Goal: Complete application form

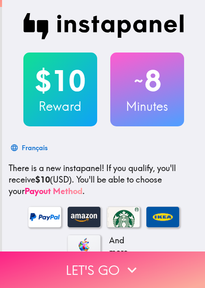
click at [174, 258] on button "Let's go" at bounding box center [102, 270] width 205 height 37
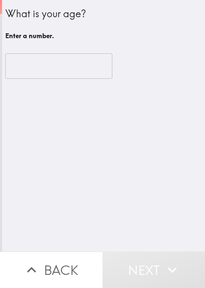
drag, startPoint x: 60, startPoint y: 152, endPoint x: 60, endPoint y: 91, distance: 61.6
click at [60, 152] on div "What is your age? Enter a number. ​" at bounding box center [103, 126] width 203 height 252
click at [57, 70] on input "number" at bounding box center [58, 65] width 107 height 25
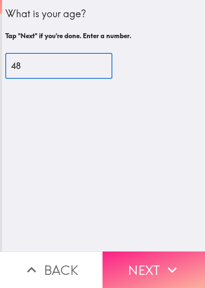
type input "48"
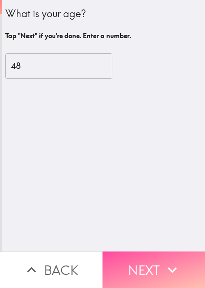
click at [149, 255] on button "Next" at bounding box center [154, 270] width 103 height 37
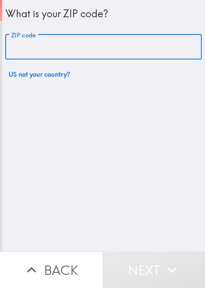
click at [126, 46] on input "ZIP code" at bounding box center [103, 46] width 197 height 25
paste input "11801"
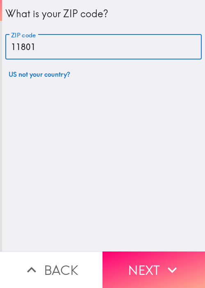
type input "11801"
click at [163, 261] on icon "button" at bounding box center [172, 270] width 18 height 18
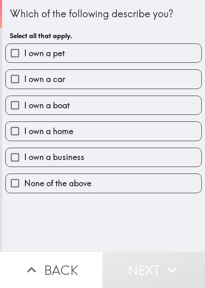
click at [170, 45] on label "I own a pet" at bounding box center [104, 53] width 196 height 18
click at [24, 45] on input "I own a pet" at bounding box center [15, 53] width 18 height 18
checkbox input "true"
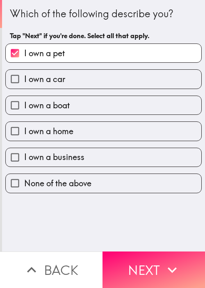
click at [140, 77] on label "I own a car" at bounding box center [104, 79] width 196 height 18
click at [24, 77] on input "I own a car" at bounding box center [15, 79] width 18 height 18
checkbox input "true"
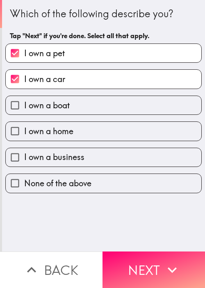
drag, startPoint x: 125, startPoint y: 103, endPoint x: 125, endPoint y: 114, distance: 10.7
click at [125, 103] on label "I own a boat" at bounding box center [104, 105] width 196 height 18
click at [24, 103] on input "I own a boat" at bounding box center [15, 105] width 18 height 18
checkbox input "true"
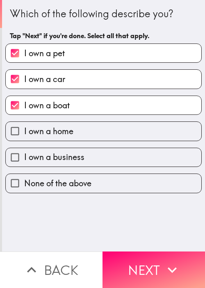
click at [116, 131] on label "I own a home" at bounding box center [104, 131] width 196 height 18
click at [24, 131] on input "I own a home" at bounding box center [15, 131] width 18 height 18
checkbox input "true"
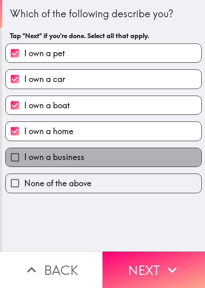
click at [124, 155] on label "I own a business" at bounding box center [104, 157] width 196 height 18
click at [24, 155] on input "I own a business" at bounding box center [15, 157] width 18 height 18
checkbox input "true"
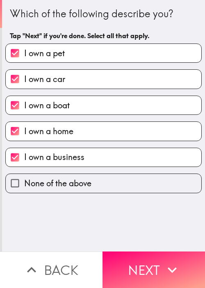
click at [156, 252] on button "Next" at bounding box center [154, 270] width 103 height 37
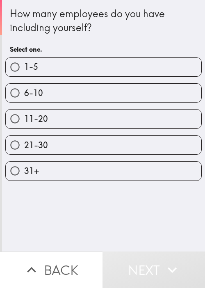
drag, startPoint x: 73, startPoint y: 76, endPoint x: 80, endPoint y: 78, distance: 7.0
click at [74, 76] on label "1-5" at bounding box center [104, 67] width 196 height 18
click at [24, 76] on input "1-5" at bounding box center [15, 67] width 18 height 18
radio input "true"
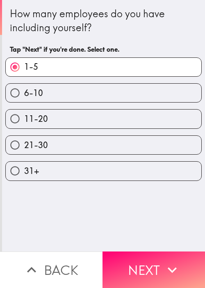
click at [163, 261] on icon "button" at bounding box center [172, 270] width 18 height 18
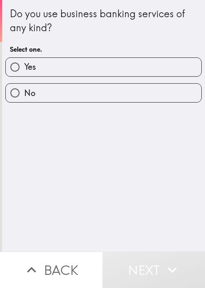
click at [166, 204] on div "Do you use business banking services of any kind? Select one. Yes No" at bounding box center [103, 126] width 203 height 252
drag, startPoint x: 95, startPoint y: 69, endPoint x: 100, endPoint y: 76, distance: 8.2
click at [95, 69] on label "Yes" at bounding box center [104, 67] width 196 height 18
click at [24, 69] on input "Yes" at bounding box center [15, 67] width 18 height 18
radio input "true"
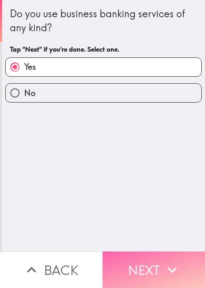
click at [149, 252] on button "Next" at bounding box center [154, 270] width 103 height 37
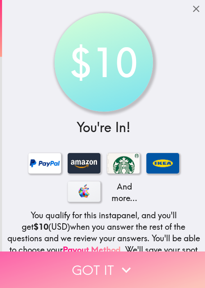
click at [141, 262] on button "Got it" at bounding box center [102, 270] width 205 height 37
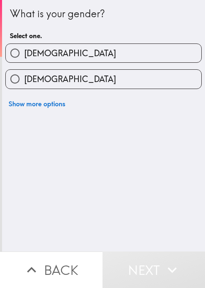
drag, startPoint x: 195, startPoint y: 172, endPoint x: 189, endPoint y: 146, distance: 26.1
click at [195, 172] on div "What is your gender? Select one. [DEMOGRAPHIC_DATA] [DEMOGRAPHIC_DATA] Show mor…" at bounding box center [103, 126] width 203 height 252
click at [150, 65] on div "[DEMOGRAPHIC_DATA]" at bounding box center [100, 76] width 203 height 26
click at [131, 53] on label "[DEMOGRAPHIC_DATA]" at bounding box center [104, 53] width 196 height 18
click at [24, 53] on input "[DEMOGRAPHIC_DATA]" at bounding box center [15, 53] width 18 height 18
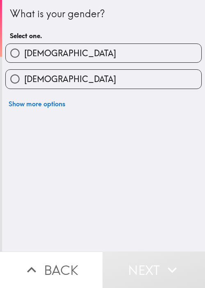
radio input "true"
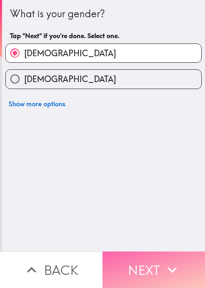
click at [156, 261] on button "Next" at bounding box center [154, 270] width 103 height 37
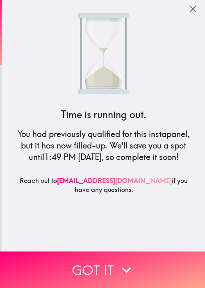
click at [148, 50] on div "Time is running out. You had previously qualified for this instapanel, but it h…" at bounding box center [103, 126] width 197 height 252
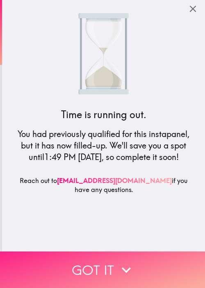
click at [135, 257] on button "Got it" at bounding box center [102, 270] width 205 height 37
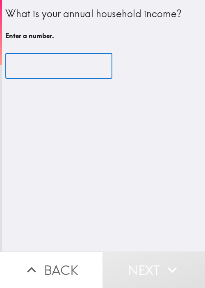
click at [30, 68] on input "number" at bounding box center [58, 65] width 107 height 25
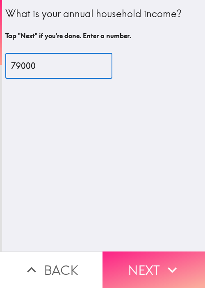
type input "79000"
click at [130, 260] on button "Next" at bounding box center [154, 270] width 103 height 37
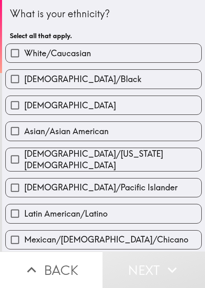
click at [138, 39] on div "White/Caucasian" at bounding box center [100, 50] width 203 height 26
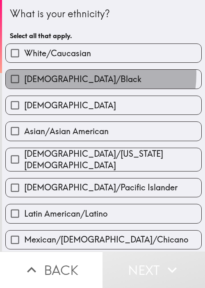
click at [85, 74] on span "[DEMOGRAPHIC_DATA]/Black" at bounding box center [82, 78] width 117 height 11
click at [24, 74] on input "[DEMOGRAPHIC_DATA]/Black" at bounding box center [15, 79] width 18 height 18
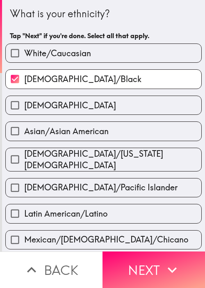
click at [97, 78] on span "[DEMOGRAPHIC_DATA]/Black" at bounding box center [82, 78] width 117 height 11
click at [24, 78] on input "[DEMOGRAPHIC_DATA]/Black" at bounding box center [15, 79] width 18 height 18
checkbox input "false"
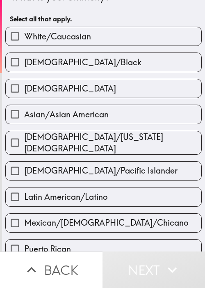
scroll to position [82, 0]
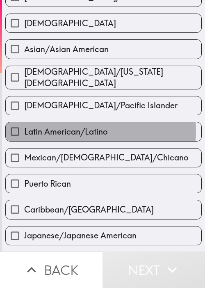
click at [89, 126] on span "Latin American/Latino" at bounding box center [65, 131] width 83 height 11
click at [24, 126] on input "Latin American/Latino" at bounding box center [15, 131] width 18 height 18
checkbox input "true"
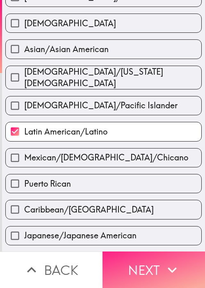
click at [149, 264] on button "Next" at bounding box center [154, 270] width 103 height 37
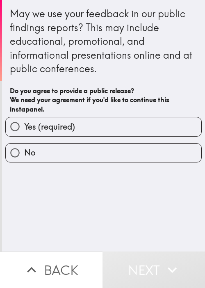
drag, startPoint x: 123, startPoint y: 204, endPoint x: 111, endPoint y: 155, distance: 50.3
click at [124, 203] on div "May we use your feedback in our public findings reports? This may include educa…" at bounding box center [103, 126] width 203 height 252
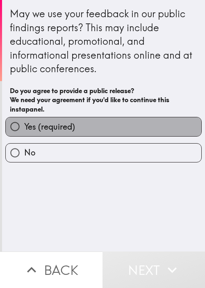
drag, startPoint x: 109, startPoint y: 125, endPoint x: 136, endPoint y: 195, distance: 75.6
click at [110, 125] on label "Yes (required)" at bounding box center [104, 126] width 196 height 18
click at [24, 125] on input "Yes (required)" at bounding box center [15, 126] width 18 height 18
radio input "true"
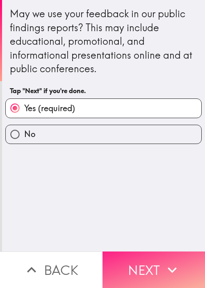
click at [152, 262] on button "Next" at bounding box center [154, 270] width 103 height 37
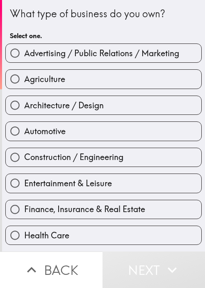
click at [103, 100] on label "Architecture / Design" at bounding box center [104, 105] width 196 height 18
click at [24, 100] on input "Architecture / Design" at bounding box center [15, 105] width 18 height 18
radio input "true"
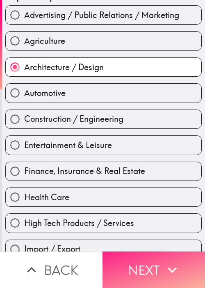
scroll to position [41, 0]
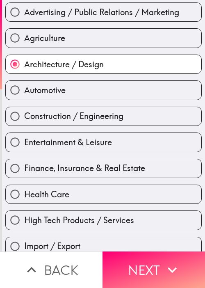
drag, startPoint x: 143, startPoint y: 259, endPoint x: 128, endPoint y: 230, distance: 33.4
click at [143, 260] on button "Next" at bounding box center [154, 270] width 103 height 37
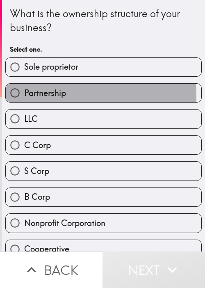
click at [76, 96] on label "Partnership" at bounding box center [104, 93] width 196 height 18
click at [24, 96] on input "Partnership" at bounding box center [15, 93] width 18 height 18
radio input "true"
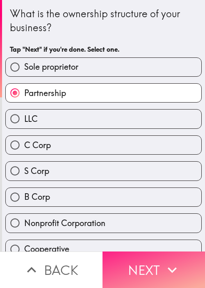
click at [163, 268] on icon "button" at bounding box center [172, 270] width 18 height 18
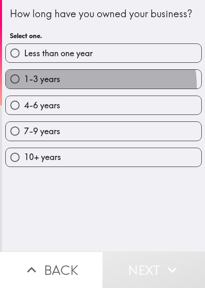
click at [84, 88] on label "1-3 years" at bounding box center [104, 79] width 196 height 18
click at [24, 88] on input "1-3 years" at bounding box center [15, 79] width 18 height 18
radio input "true"
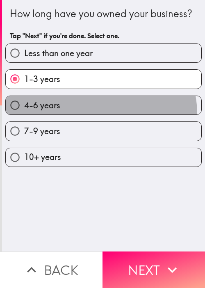
click at [93, 115] on label "4-6 years" at bounding box center [104, 105] width 196 height 18
click at [24, 115] on input "4-6 years" at bounding box center [15, 105] width 18 height 18
radio input "true"
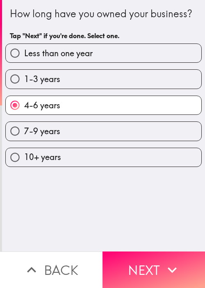
click at [170, 243] on div "How long have you owned your business? Tap "Next" if you're done. Select one. L…" at bounding box center [103, 126] width 203 height 252
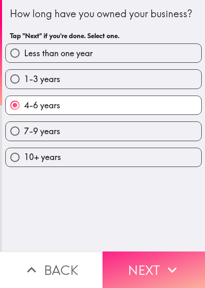
click at [154, 258] on button "Next" at bounding box center [154, 270] width 103 height 37
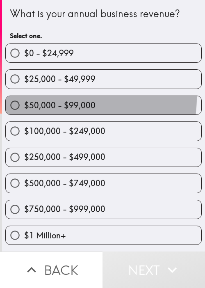
drag, startPoint x: 59, startPoint y: 97, endPoint x: 69, endPoint y: 126, distance: 31.2
click at [59, 97] on label "$50,000 - $99,000" at bounding box center [104, 105] width 196 height 18
click at [24, 97] on input "$50,000 - $99,000" at bounding box center [15, 105] width 18 height 18
radio input "true"
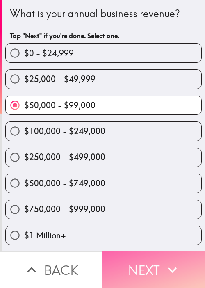
click at [142, 264] on button "Next" at bounding box center [154, 270] width 103 height 37
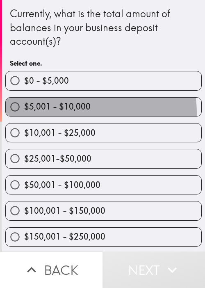
click at [89, 112] on label "$5,001 - $10,000" at bounding box center [104, 107] width 196 height 18
click at [24, 112] on input "$5,001 - $10,000" at bounding box center [15, 107] width 18 height 18
radio input "true"
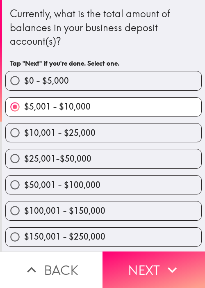
click at [80, 189] on span "$50,001 - $100,000" at bounding box center [62, 184] width 76 height 11
click at [24, 189] on input "$50,001 - $100,000" at bounding box center [15, 185] width 18 height 18
radio input "true"
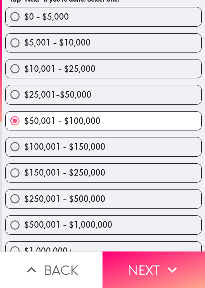
scroll to position [77, 0]
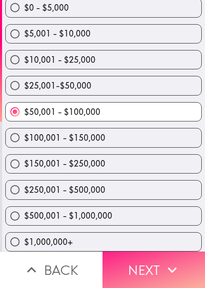
click at [142, 268] on button "Next" at bounding box center [154, 270] width 103 height 37
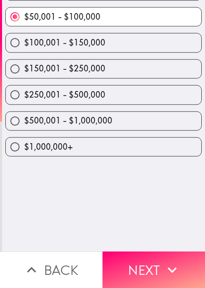
scroll to position [0, 0]
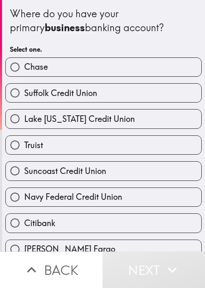
click at [134, 208] on div "Citibank" at bounding box center [100, 220] width 203 height 26
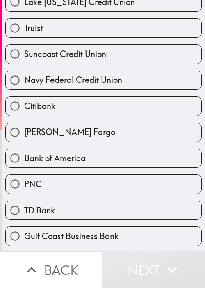
scroll to position [123, 0]
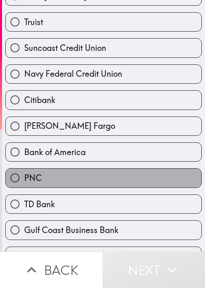
click at [116, 172] on label "PNC" at bounding box center [104, 178] width 196 height 18
click at [24, 172] on input "PNC" at bounding box center [15, 178] width 18 height 18
radio input "true"
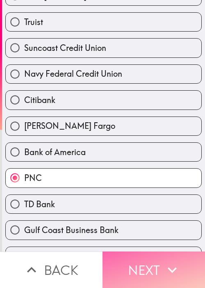
click at [153, 259] on button "Next" at bounding box center [154, 270] width 103 height 37
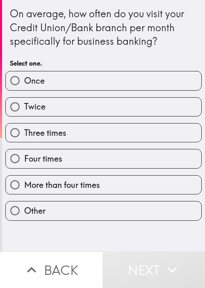
click at [122, 92] on div "Twice" at bounding box center [100, 104] width 203 height 26
click at [139, 153] on label "Four times" at bounding box center [104, 158] width 196 height 18
click at [24, 153] on input "Four times" at bounding box center [15, 158] width 18 height 18
radio input "true"
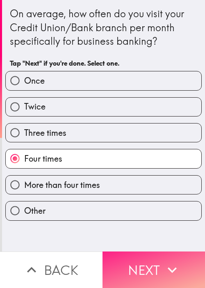
click at [166, 261] on icon "button" at bounding box center [172, 270] width 18 height 18
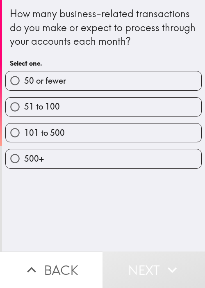
click at [117, 208] on div "How many business-related transactions do you make or expect to process through…" at bounding box center [103, 126] width 203 height 252
click at [115, 152] on label "500+" at bounding box center [104, 158] width 196 height 18
click at [24, 152] on input "500+" at bounding box center [15, 158] width 18 height 18
radio input "true"
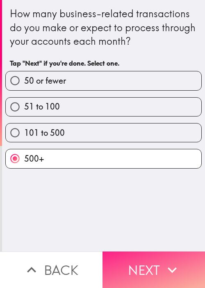
click at [159, 252] on button "Next" at bounding box center [154, 270] width 103 height 37
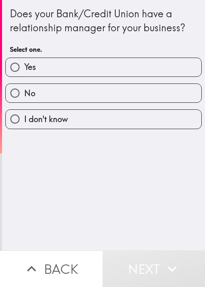
drag, startPoint x: 155, startPoint y: 185, endPoint x: 126, endPoint y: 99, distance: 90.9
click at [155, 184] on div "Does your Bank/Credit Union have a relationship manager for your business? Sele…" at bounding box center [103, 125] width 203 height 250
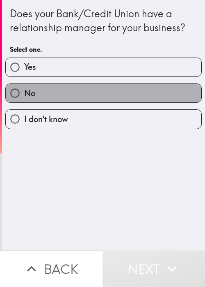
click at [122, 87] on label "No" at bounding box center [104, 93] width 196 height 18
click at [24, 87] on input "No" at bounding box center [15, 93] width 18 height 18
radio input "true"
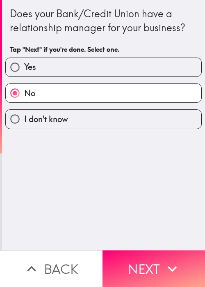
drag, startPoint x: 153, startPoint y: 255, endPoint x: 149, endPoint y: 233, distance: 22.2
click at [154, 255] on button "Next" at bounding box center [154, 268] width 103 height 37
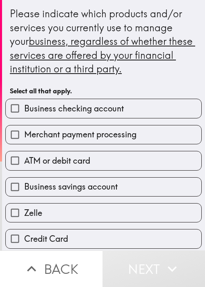
click at [107, 170] on div "Business savings account" at bounding box center [100, 183] width 203 height 26
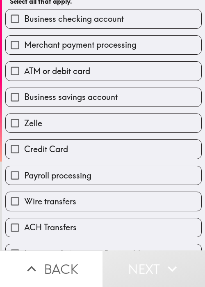
scroll to position [123, 0]
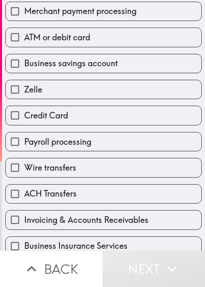
click at [113, 39] on label "ATM or debit card" at bounding box center [104, 37] width 196 height 18
click at [24, 39] on input "ATM or debit card" at bounding box center [15, 37] width 18 height 18
checkbox input "true"
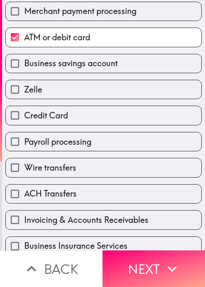
click at [108, 126] on div "Payroll processing" at bounding box center [100, 138] width 203 height 26
click at [108, 147] on label "Payroll processing" at bounding box center [104, 141] width 196 height 18
click at [24, 147] on input "Payroll processing" at bounding box center [15, 141] width 18 height 18
checkbox input "true"
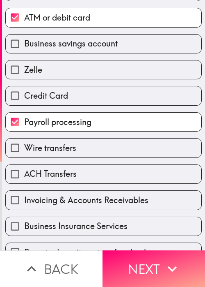
scroll to position [246, 0]
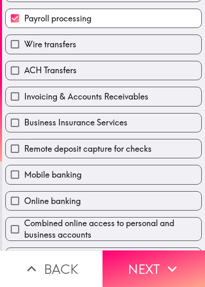
click at [112, 125] on span "Business Insurance Services" at bounding box center [75, 122] width 103 height 11
click at [24, 125] on input "Business Insurance Services" at bounding box center [15, 122] width 18 height 18
checkbox input "true"
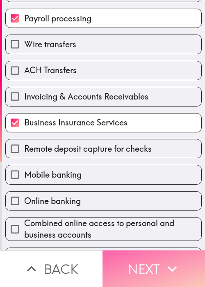
click at [166, 250] on button "Next" at bounding box center [154, 268] width 103 height 37
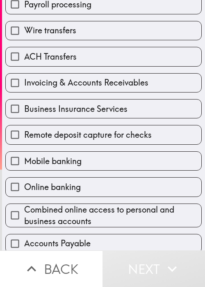
click at [127, 107] on label "Business Insurance Services" at bounding box center [104, 108] width 196 height 18
click at [24, 107] on input "Business Insurance Services" at bounding box center [15, 108] width 18 height 18
checkbox input "true"
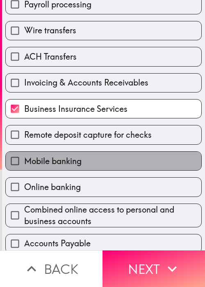
click at [109, 158] on label "Mobile banking" at bounding box center [104, 160] width 196 height 18
click at [24, 158] on input "Mobile banking" at bounding box center [15, 160] width 18 height 18
checkbox input "true"
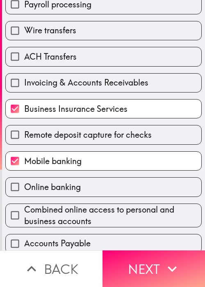
click at [127, 209] on span "Combined online access to personal and business accounts" at bounding box center [112, 215] width 177 height 23
click at [24, 209] on input "Combined online access to personal and business accounts" at bounding box center [15, 215] width 18 height 18
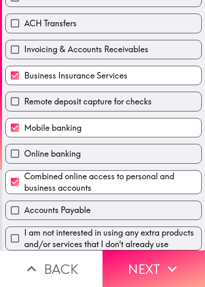
scroll to position [294, 0]
click at [101, 170] on span "Combined online access to personal and business accounts" at bounding box center [112, 181] width 177 height 23
click at [24, 172] on input "Combined online access to personal and business accounts" at bounding box center [15, 181] width 18 height 18
checkbox input "false"
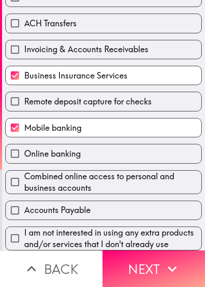
click at [101, 220] on div "I am not interested in using any extra products and/or services that I don't al…" at bounding box center [100, 235] width 203 height 30
drag, startPoint x: 116, startPoint y: 195, endPoint x: 131, endPoint y: 219, distance: 28.2
click at [117, 201] on label "Accounts Payable" at bounding box center [104, 210] width 196 height 18
click at [24, 201] on input "Accounts Payable" at bounding box center [15, 210] width 18 height 18
checkbox input "true"
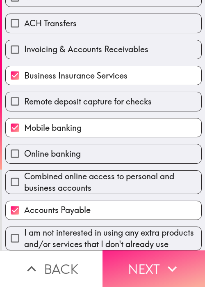
click at [145, 252] on button "Next" at bounding box center [154, 268] width 103 height 37
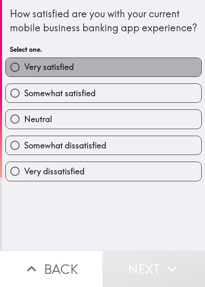
click at [108, 76] on label "Very satisfied" at bounding box center [104, 67] width 196 height 18
click at [24, 76] on input "Very satisfied" at bounding box center [15, 67] width 18 height 18
radio input "true"
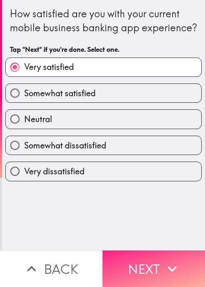
click at [157, 250] on button "Next" at bounding box center [154, 268] width 103 height 37
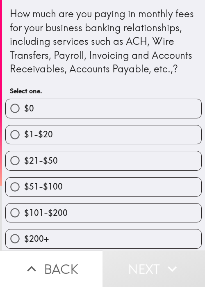
click at [134, 213] on div "$101-$200" at bounding box center [100, 209] width 203 height 26
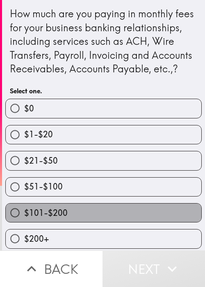
click at [113, 222] on label "$101-$200" at bounding box center [104, 212] width 196 height 18
click at [24, 222] on input "$101-$200" at bounding box center [15, 212] width 18 height 18
radio input "true"
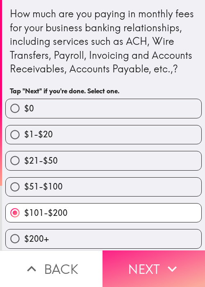
scroll to position [17, 0]
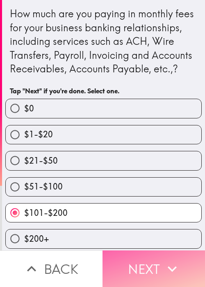
drag, startPoint x: 141, startPoint y: 255, endPoint x: 76, endPoint y: 221, distance: 72.9
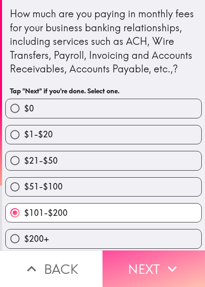
click at [141, 255] on button "Next" at bounding box center [154, 268] width 103 height 37
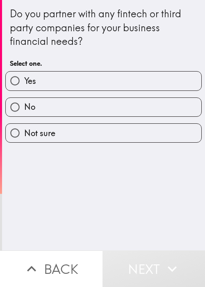
drag, startPoint x: 193, startPoint y: 84, endPoint x: 177, endPoint y: 85, distance: 15.6
click at [193, 84] on div "Do you partner with any fintech or third party companies for your business fina…" at bounding box center [103, 71] width 203 height 142
click at [151, 78] on label "Yes" at bounding box center [104, 80] width 196 height 18
click at [24, 78] on input "Yes" at bounding box center [15, 80] width 18 height 18
radio input "true"
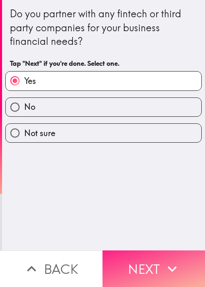
click at [158, 250] on button "Next" at bounding box center [154, 268] width 103 height 37
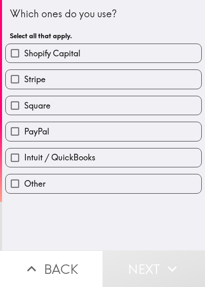
drag, startPoint x: 108, startPoint y: 220, endPoint x: 100, endPoint y: 166, distance: 54.3
click at [109, 219] on div "Which ones do you use? Select all that apply. Shopify Capital Stripe Square Pay…" at bounding box center [103, 125] width 203 height 250
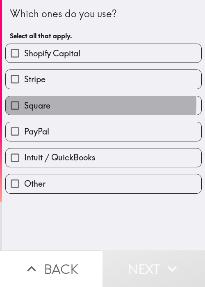
click at [72, 102] on label "Square" at bounding box center [104, 105] width 196 height 18
click at [24, 102] on input "Square" at bounding box center [15, 105] width 18 height 18
checkbox input "true"
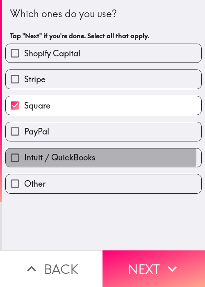
click at [87, 155] on span "Intuit / QuickBooks" at bounding box center [59, 156] width 71 height 11
click at [24, 155] on input "Intuit / QuickBooks" at bounding box center [15, 157] width 18 height 18
checkbox input "true"
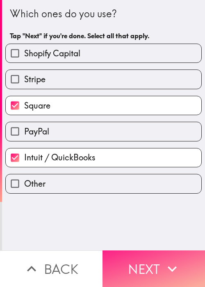
click at [161, 251] on button "Next" at bounding box center [154, 268] width 103 height 37
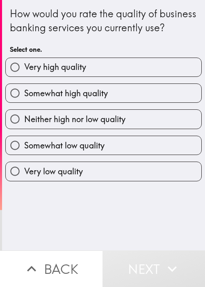
drag, startPoint x: 105, startPoint y: 214, endPoint x: 78, endPoint y: 145, distance: 74.6
click at [105, 215] on div "How would you rate the quality of business banking services you currently use? …" at bounding box center [103, 125] width 203 height 250
click at [70, 99] on span "Somewhat high quality" at bounding box center [66, 92] width 84 height 11
click at [24, 102] on input "Somewhat high quality" at bounding box center [15, 93] width 18 height 18
radio input "true"
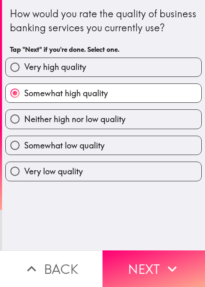
click at [81, 73] on span "Very high quality" at bounding box center [55, 66] width 62 height 11
click at [24, 76] on input "Very high quality" at bounding box center [15, 67] width 18 height 18
radio input "true"
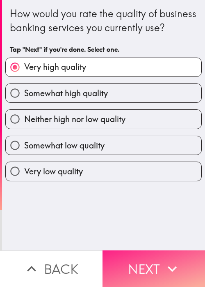
click at [165, 250] on button "Next" at bounding box center [154, 268] width 103 height 37
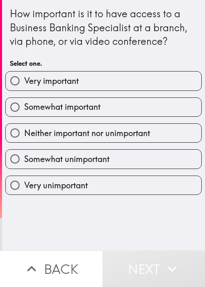
drag, startPoint x: 78, startPoint y: 216, endPoint x: 81, endPoint y: 195, distance: 21.5
click at [80, 215] on div "How important is it to have access to a Business Banking Specialist at a branch…" at bounding box center [103, 125] width 203 height 250
click at [68, 132] on span "Neither important nor unimportant" at bounding box center [87, 132] width 126 height 11
click at [24, 132] on input "Neither important nor unimportant" at bounding box center [15, 133] width 18 height 18
radio input "true"
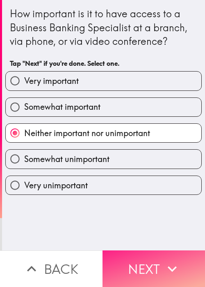
click at [155, 255] on button "Next" at bounding box center [154, 268] width 103 height 37
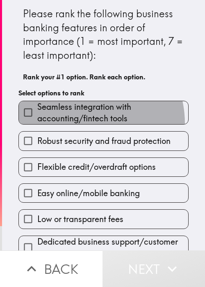
click at [73, 124] on span "Seamless integration with accounting/fintech tools" at bounding box center [112, 112] width 151 height 23
click at [37, 122] on input "Seamless integration with accounting/fintech tools" at bounding box center [28, 112] width 18 height 18
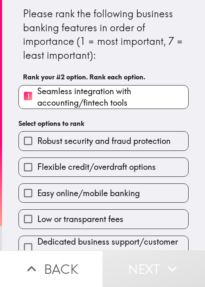
click at [87, 165] on span "Flexible credit/overdraft options" at bounding box center [96, 166] width 119 height 11
click at [37, 165] on input "Flexible credit/overdraft options" at bounding box center [28, 167] width 18 height 18
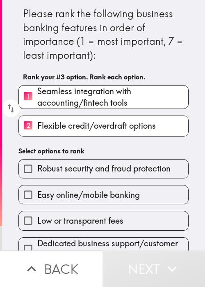
click at [87, 207] on div "Low or transparent fees" at bounding box center [100, 217] width 177 height 26
click at [89, 218] on span "Low or transparent fees" at bounding box center [80, 220] width 86 height 11
click at [37, 218] on input "Low or transparent fees" at bounding box center [28, 220] width 18 height 18
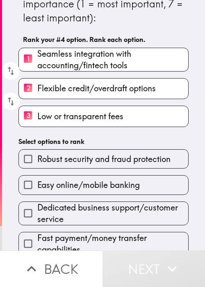
scroll to position [48, 0]
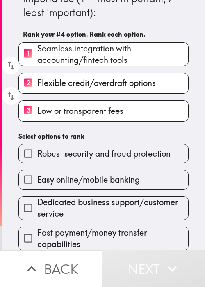
click at [110, 206] on span "Dedicated business support/customer service" at bounding box center [112, 207] width 151 height 23
click at [37, 206] on input "Dedicated business support/customer service" at bounding box center [28, 207] width 18 height 18
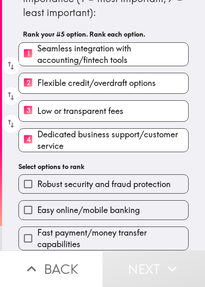
click at [119, 229] on span "Fast payment/money transfer capabilities" at bounding box center [112, 238] width 151 height 23
click at [37, 229] on input "Fast payment/money transfer capabilities" at bounding box center [28, 238] width 18 height 18
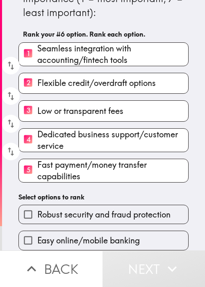
click at [115, 209] on span "Robust security and fraud protection" at bounding box center [103, 214] width 133 height 11
click at [37, 209] on input "Robust security and fraud protection" at bounding box center [28, 214] width 18 height 18
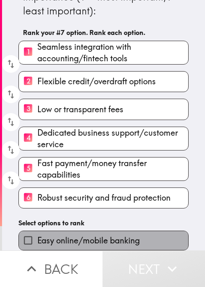
drag, startPoint x: 126, startPoint y: 235, endPoint x: 158, endPoint y: 260, distance: 40.0
click at [127, 235] on span "Easy online/mobile banking" at bounding box center [88, 239] width 103 height 11
click at [37, 235] on input "Easy online/mobile banking" at bounding box center [28, 240] width 18 height 18
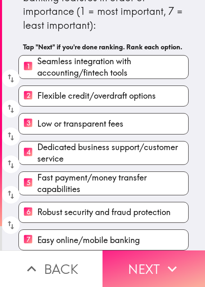
click at [158, 261] on button "Next" at bounding box center [154, 268] width 103 height 37
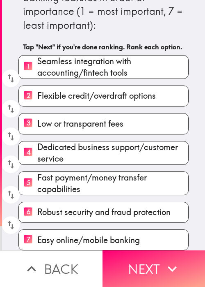
scroll to position [0, 0]
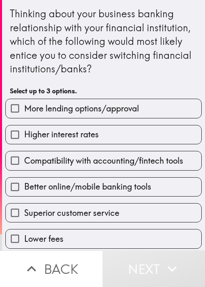
click at [171, 86] on h6 "Select up to 3 options." at bounding box center [104, 90] width 188 height 9
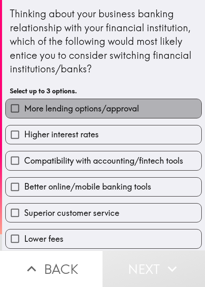
click at [149, 116] on label "More lending options/approval" at bounding box center [104, 108] width 196 height 18
click at [24, 116] on input "More lending options/approval" at bounding box center [15, 108] width 18 height 18
checkbox input "true"
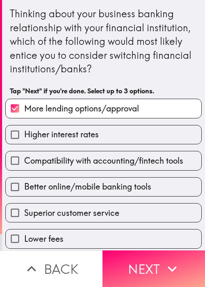
drag, startPoint x: 109, startPoint y: 158, endPoint x: 112, endPoint y: 163, distance: 6.8
click at [109, 158] on span "Compatibility with accounting/fintech tools" at bounding box center [103, 160] width 159 height 11
click at [24, 158] on input "Compatibility with accounting/fintech tools" at bounding box center [15, 160] width 18 height 18
checkbox input "true"
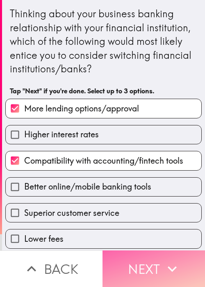
click at [137, 258] on button "Next" at bounding box center [154, 268] width 103 height 37
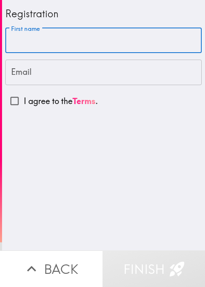
click at [54, 48] on input "First name" at bounding box center [103, 40] width 197 height 25
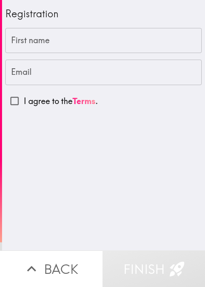
click at [41, 51] on input "First name" at bounding box center [103, 40] width 197 height 25
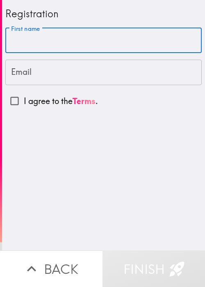
paste input "Zero"
click at [41, 43] on input "Zero" at bounding box center [103, 40] width 197 height 25
paste input "[PERSON_NAME]"
type input "Zero [PERSON_NAME]"
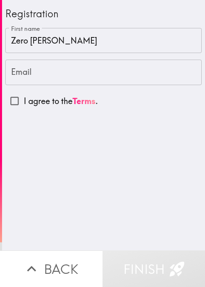
click at [31, 79] on input "Email" at bounding box center [103, 72] width 197 height 25
paste input "[EMAIL_ADDRESS][DOMAIN_NAME]"
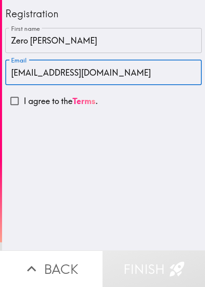
type input "[EMAIL_ADDRESS][DOMAIN_NAME]"
click at [16, 102] on input "I agree to the Terms ." at bounding box center [14, 101] width 18 height 18
checkbox input "true"
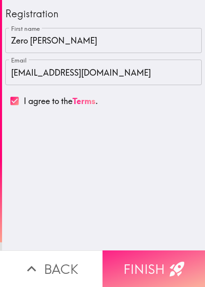
click at [169, 259] on icon "button" at bounding box center [177, 268] width 18 height 18
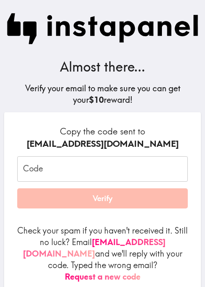
click at [62, 158] on form "Copy the code sent to [EMAIL_ADDRESS][DOMAIN_NAME] Code Code Verify Check your …" at bounding box center [102, 203] width 171 height 157
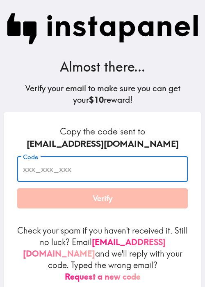
click at [63, 171] on input "Code" at bounding box center [102, 168] width 171 height 25
paste input "gbt_Rfb_88P"
type input "gbt_Rfb_88P"
click at [131, 117] on div "Copy the code sent to [EMAIL_ADDRESS][DOMAIN_NAME] Code gbt_Rfb_88P Code Verify…" at bounding box center [102, 207] width 197 height 190
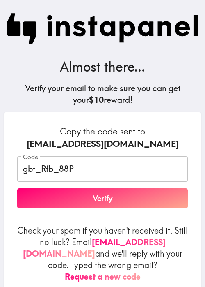
click at [126, 199] on button "Verify" at bounding box center [102, 198] width 171 height 21
